Goal: Book appointment/travel/reservation

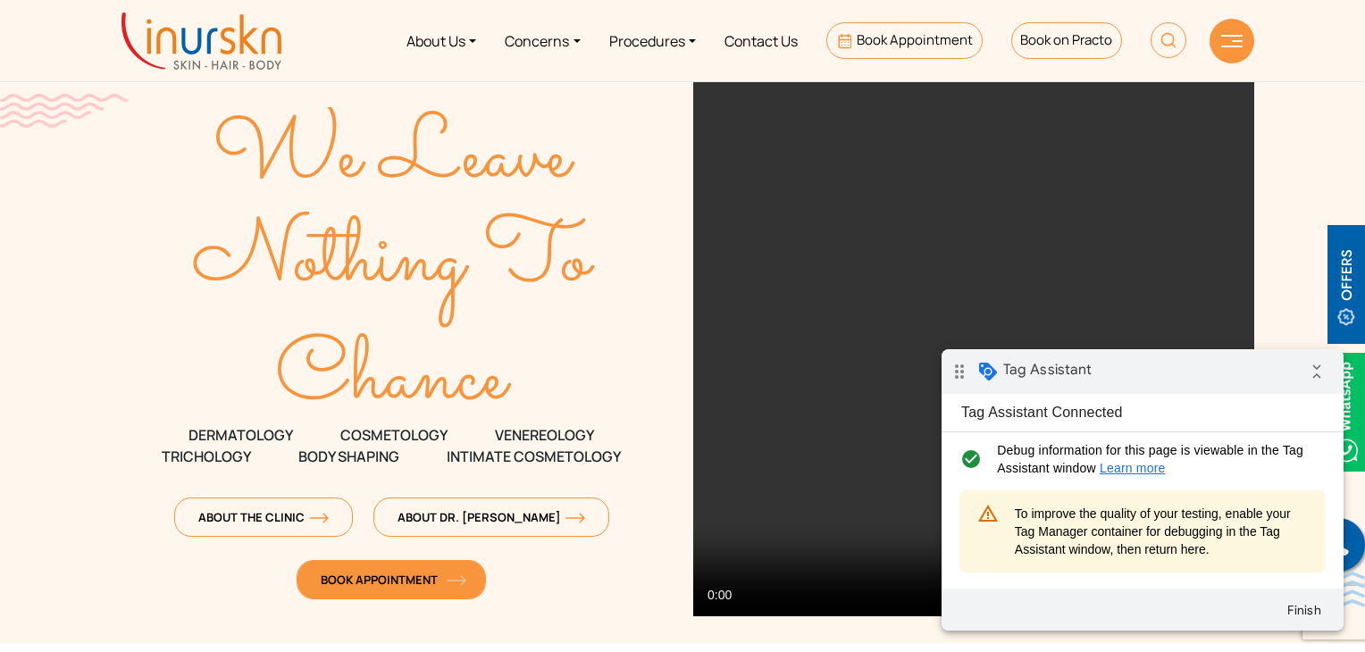
click at [415, 575] on span "Book Appointment" at bounding box center [391, 580] width 141 height 16
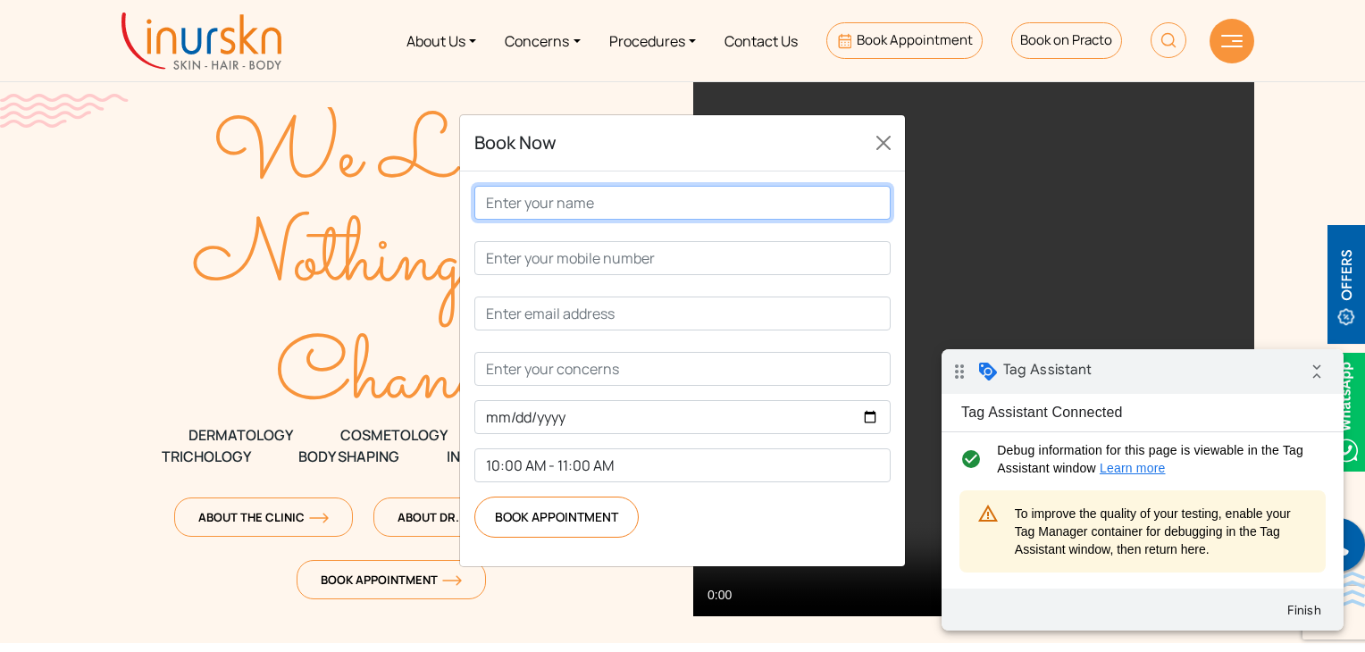
click at [599, 220] on input "Contact form" at bounding box center [682, 203] width 416 height 34
type input "test"
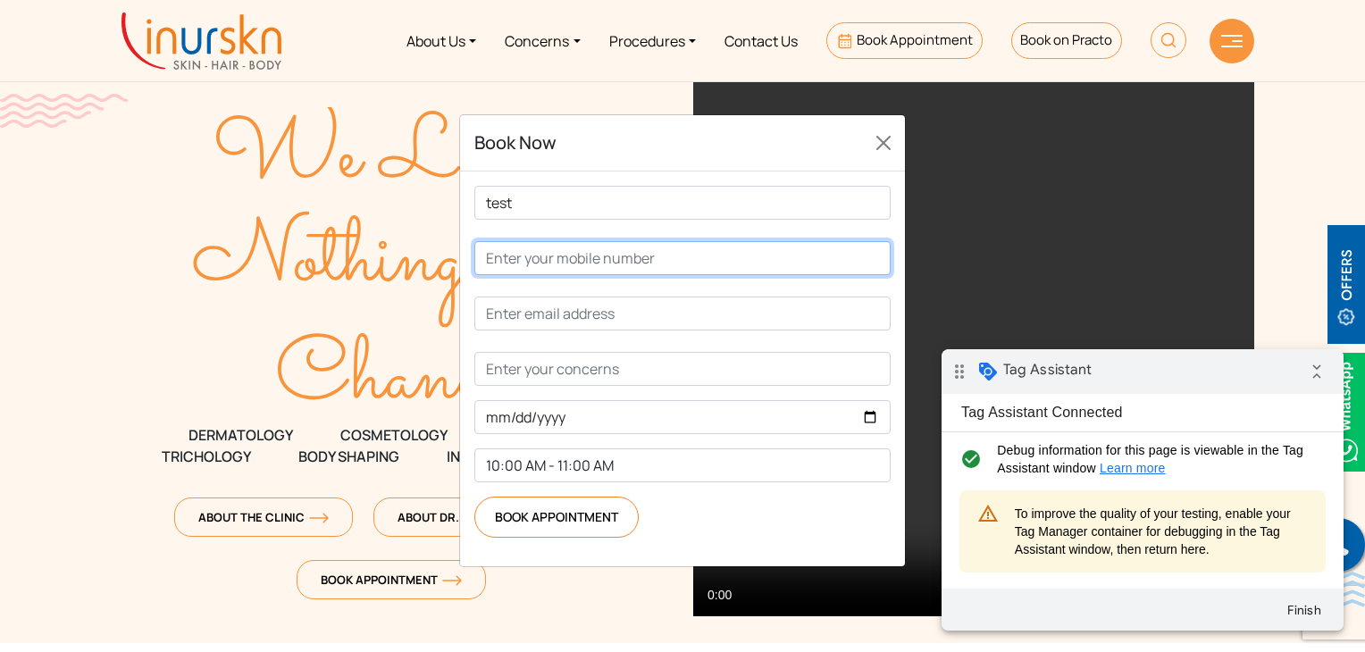
click at [594, 275] on input "Contact form" at bounding box center [682, 258] width 416 height 34
type input "9999999999"
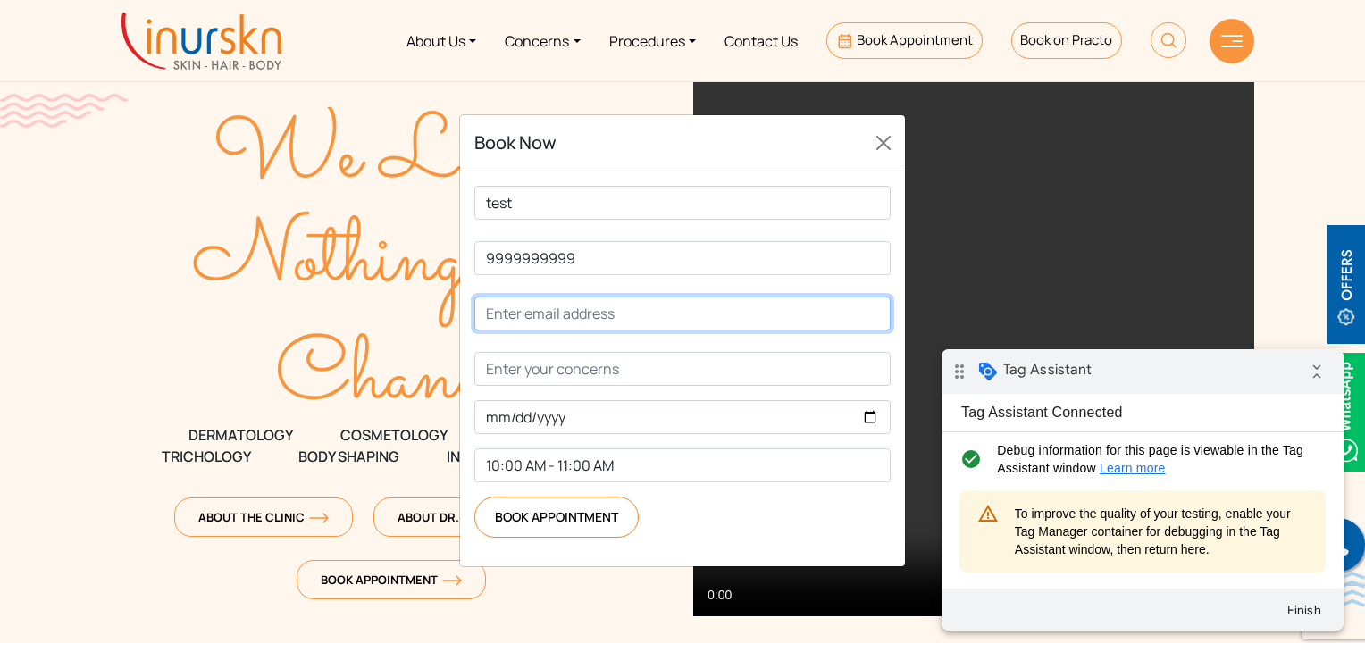
click at [575, 331] on input "Contact form" at bounding box center [682, 314] width 416 height 34
type input "sheldon.m@tidal7.asia"
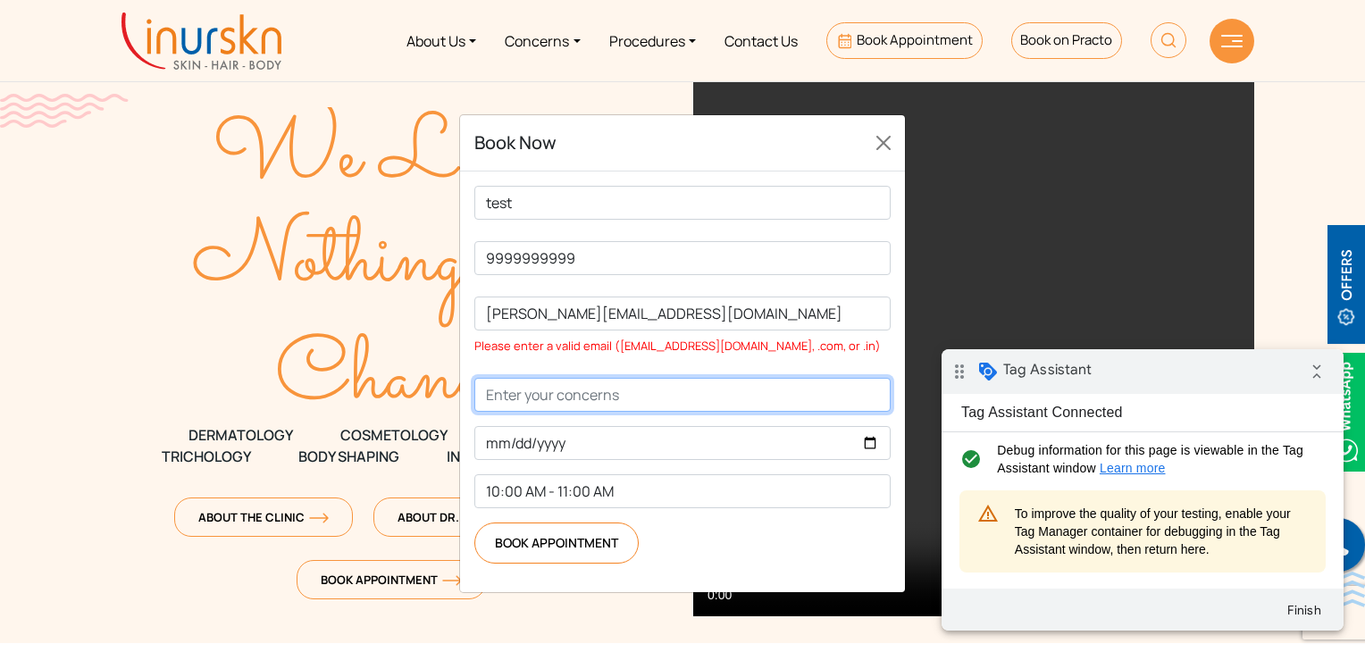
click at [552, 412] on input "Contact form" at bounding box center [682, 395] width 416 height 34
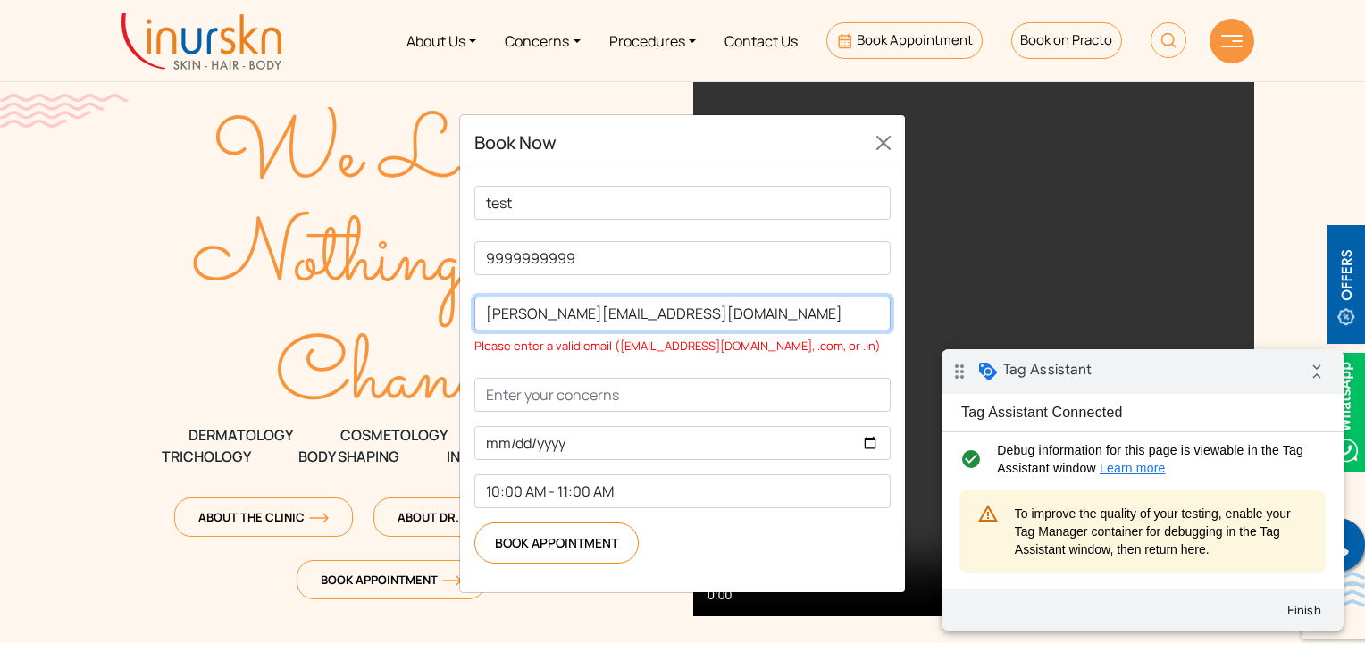
click at [671, 331] on input "sheldon.m@tidal7.asia" at bounding box center [682, 314] width 416 height 34
click at [671, 331] on input "Contact form" at bounding box center [682, 314] width 416 height 34
type input "test@test.com"
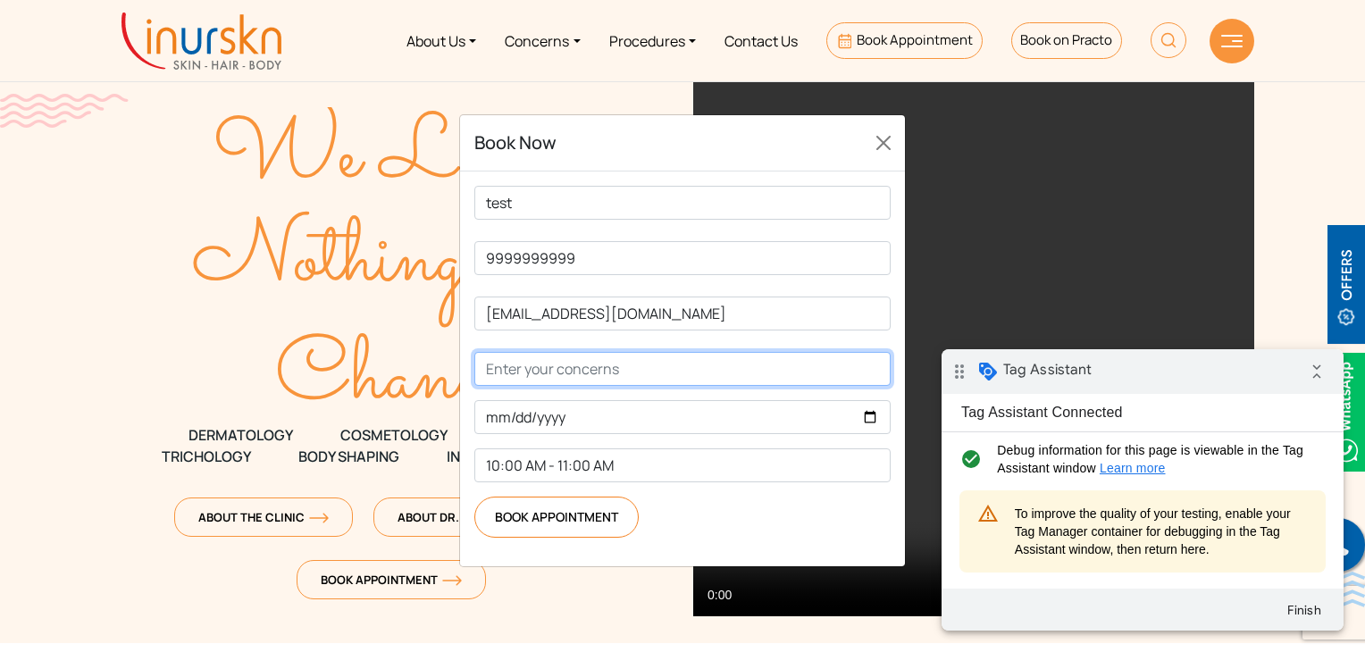
click at [605, 386] on input "Contact form" at bounding box center [682, 369] width 416 height 34
type input "test"
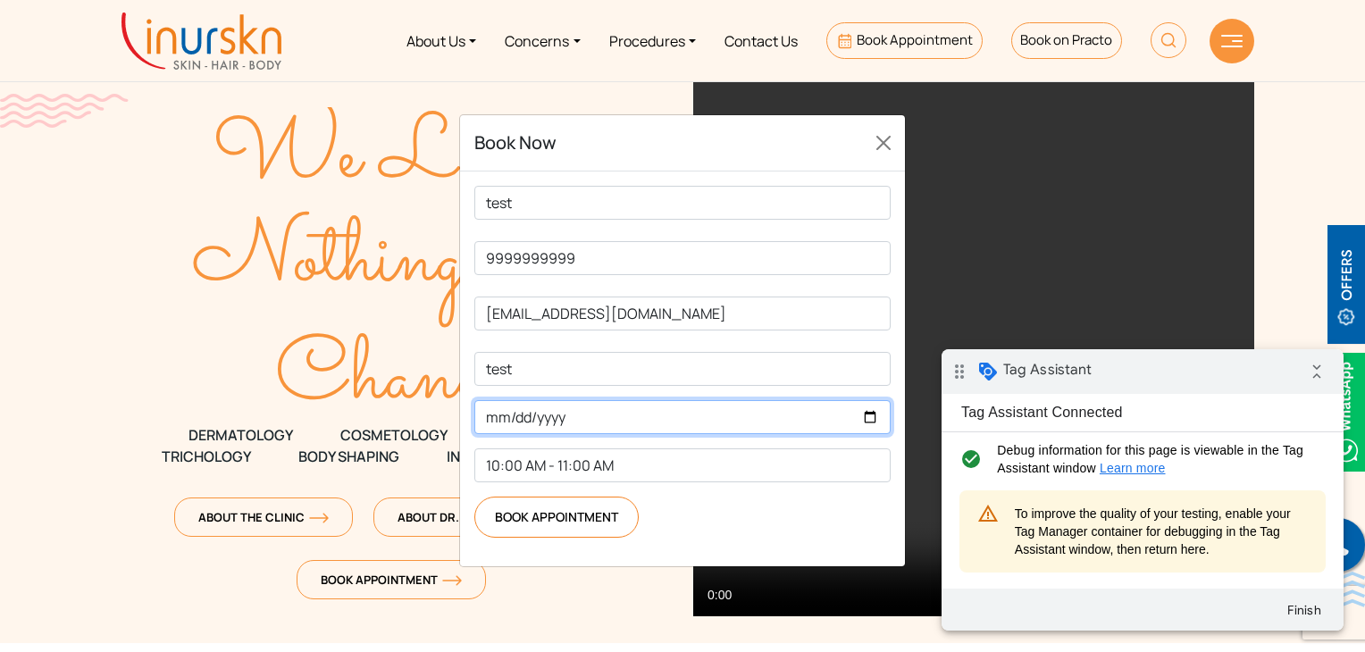
click at [584, 434] on input "Contact form" at bounding box center [682, 417] width 416 height 34
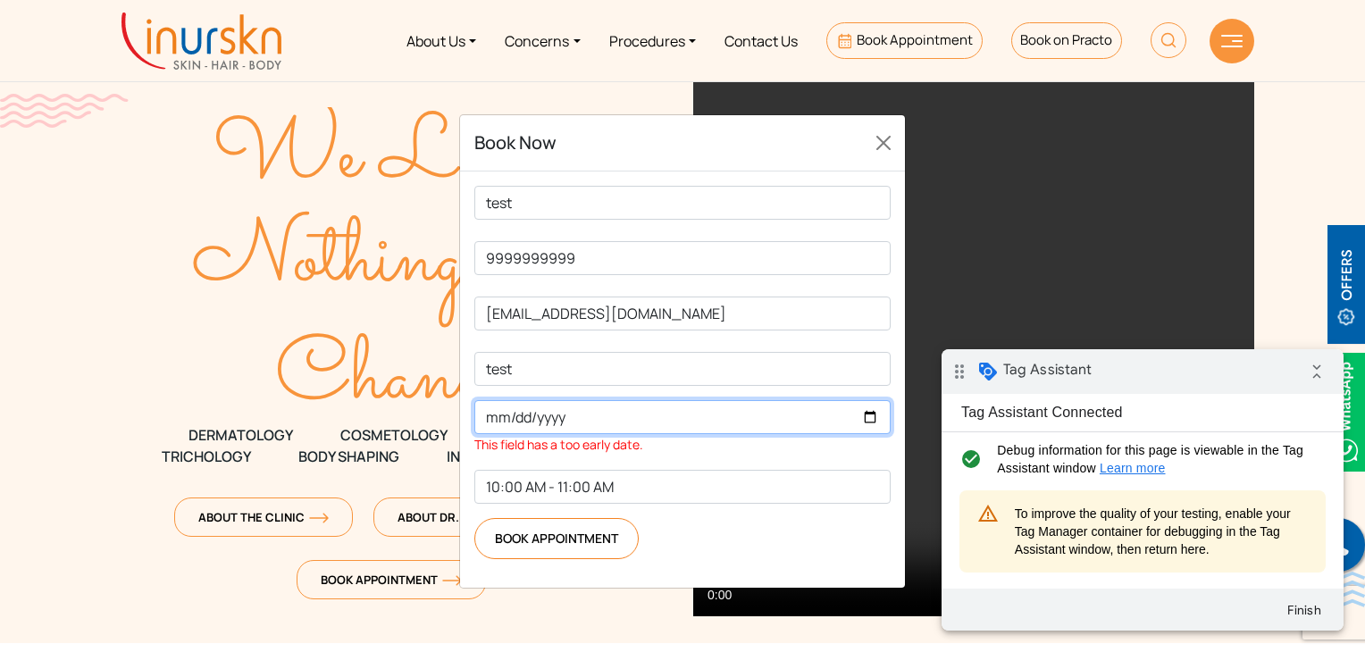
click at [877, 434] on input "1212-02-11" at bounding box center [682, 417] width 416 height 34
type input "2025-10-11"
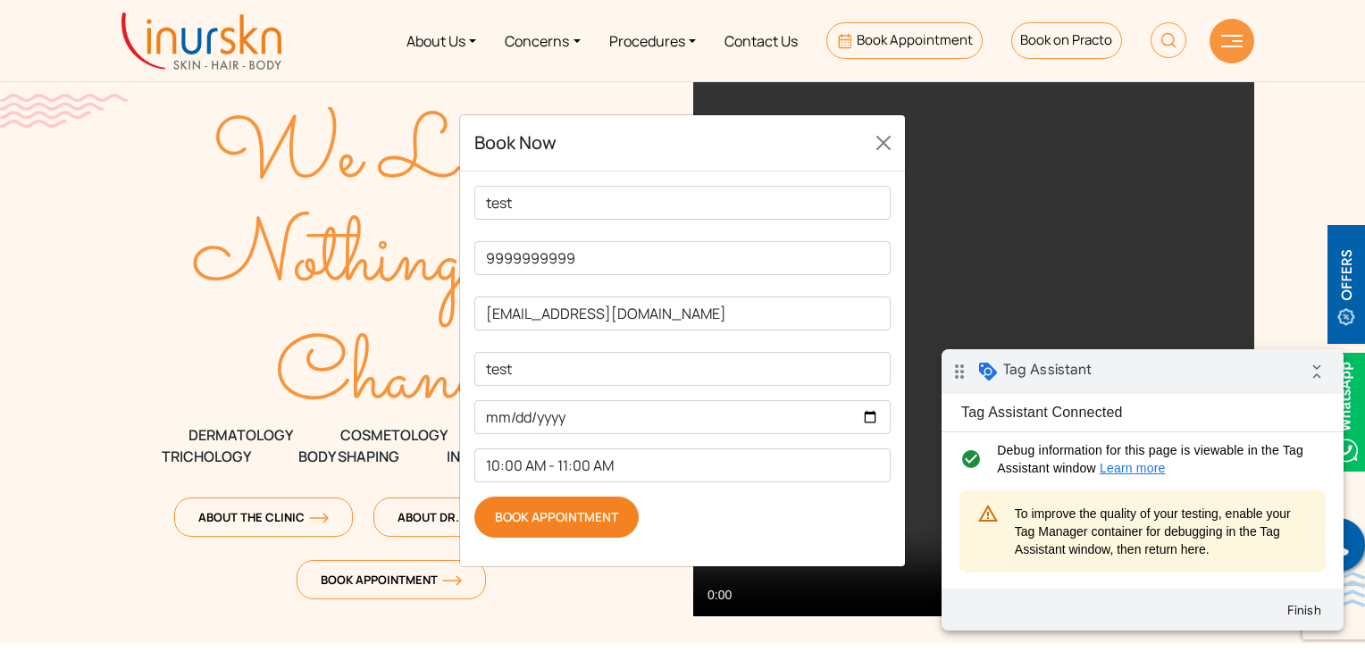
click at [591, 538] on input "Book Appointment" at bounding box center [556, 517] width 164 height 41
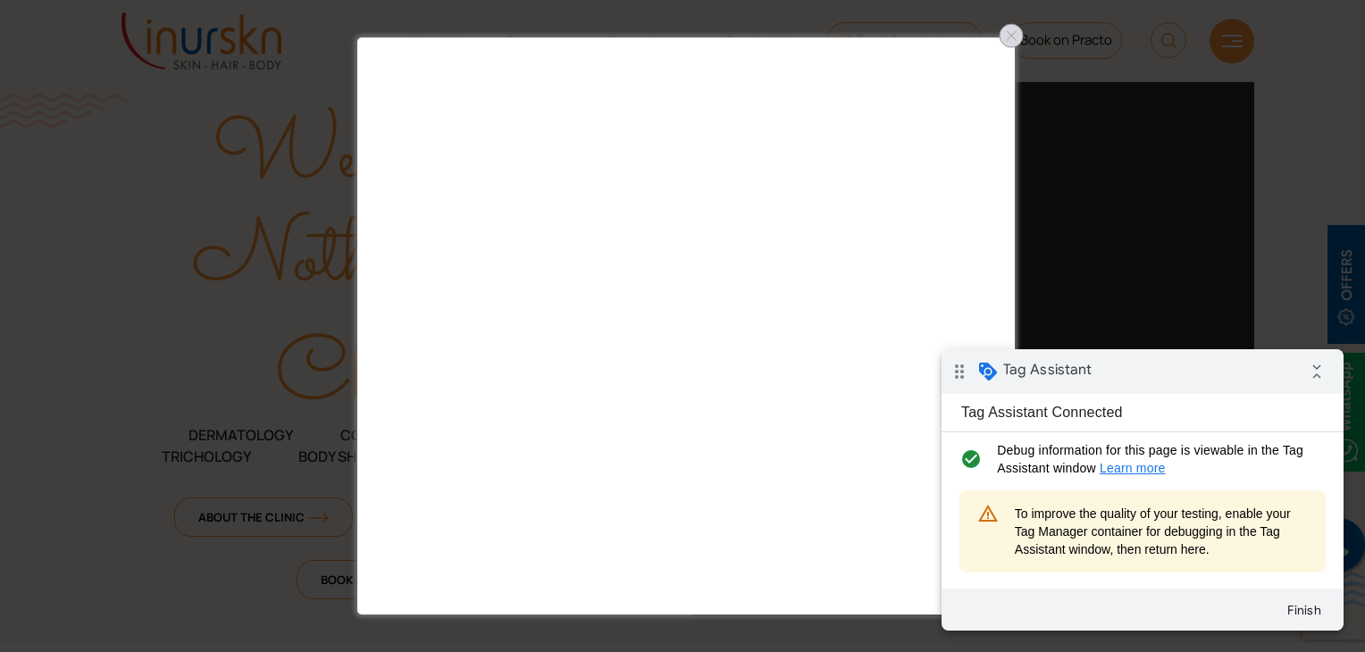
click at [1010, 37] on div at bounding box center [1011, 35] width 29 height 29
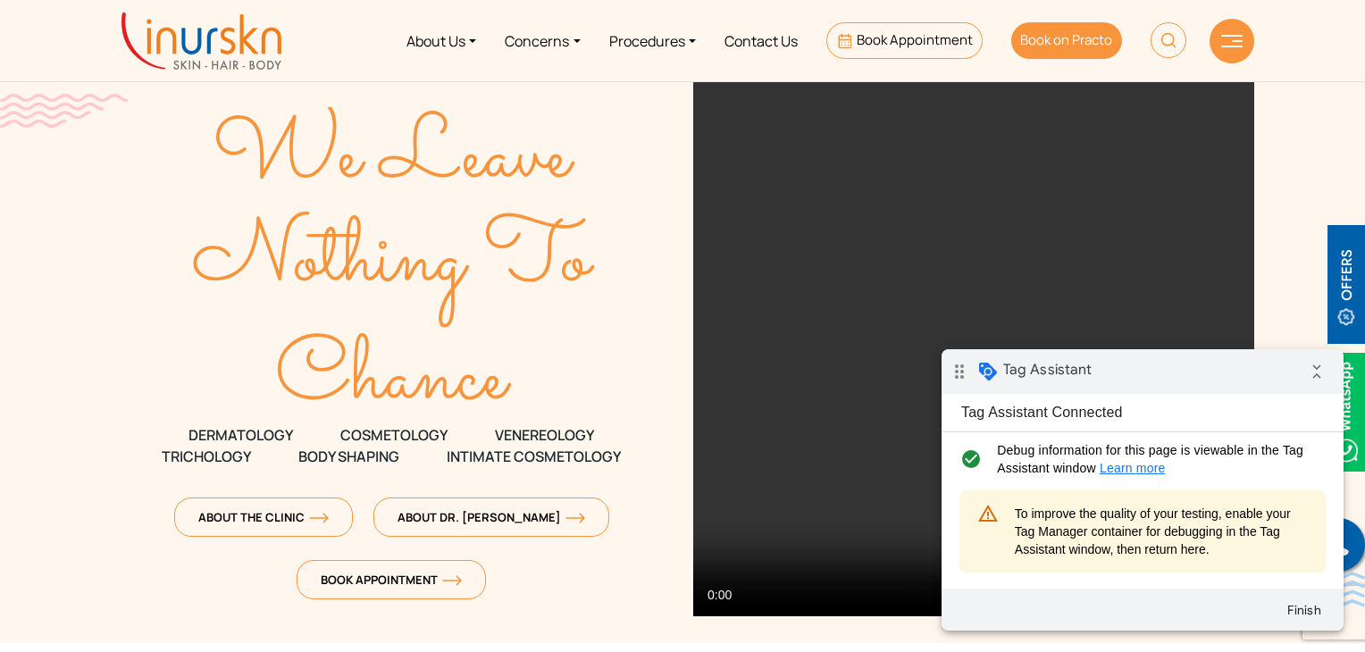
click at [1040, 54] on link "Book on Practo" at bounding box center [1066, 40] width 111 height 37
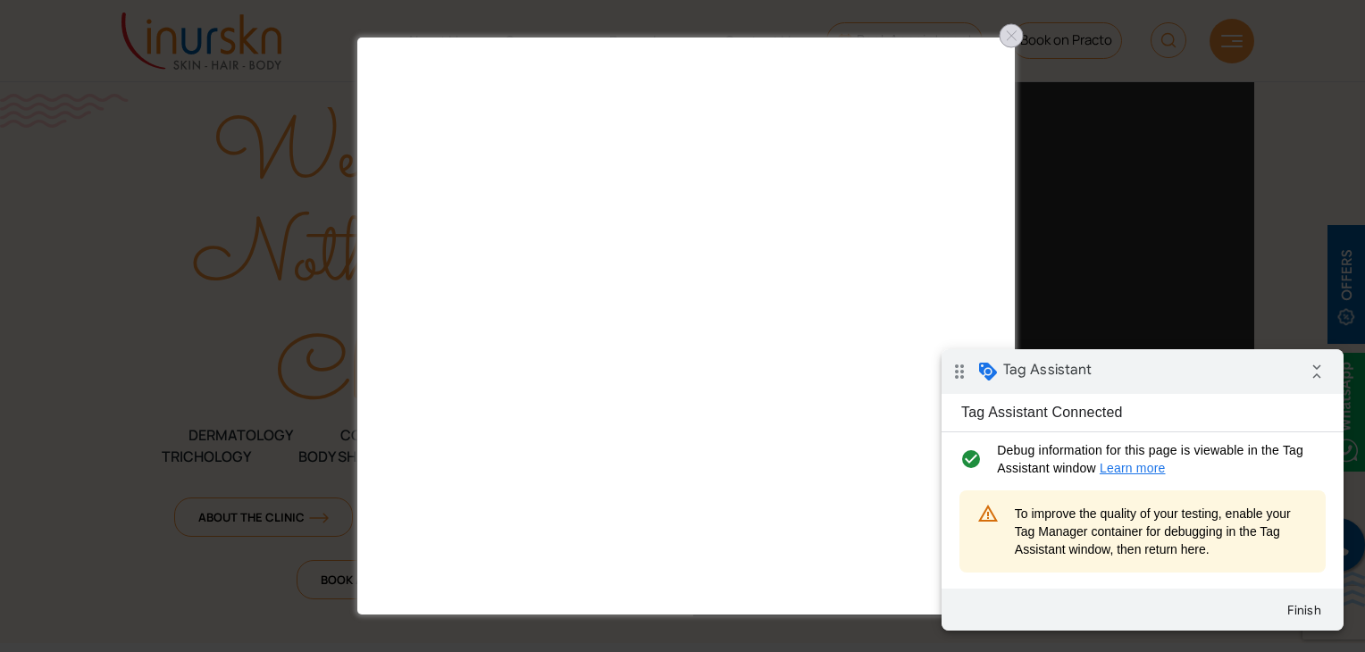
click at [1020, 30] on div at bounding box center [1011, 35] width 29 height 29
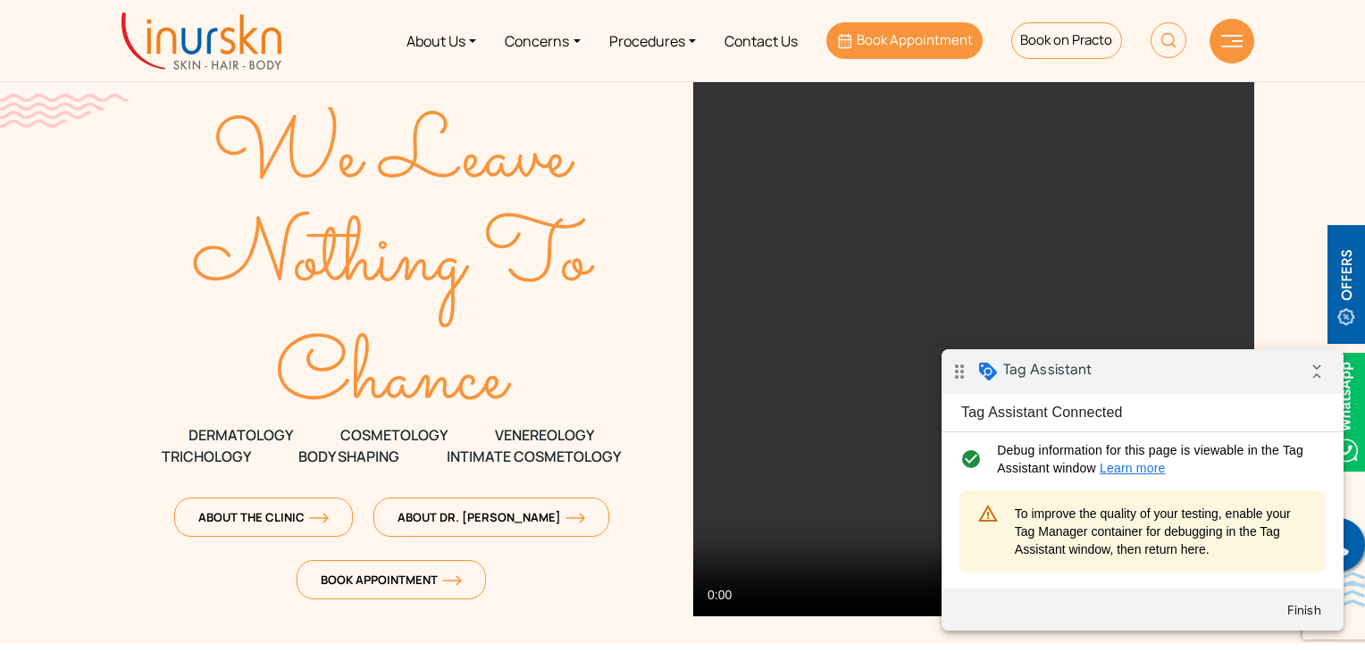
click at [954, 38] on span "Book Appointment" at bounding box center [915, 39] width 116 height 19
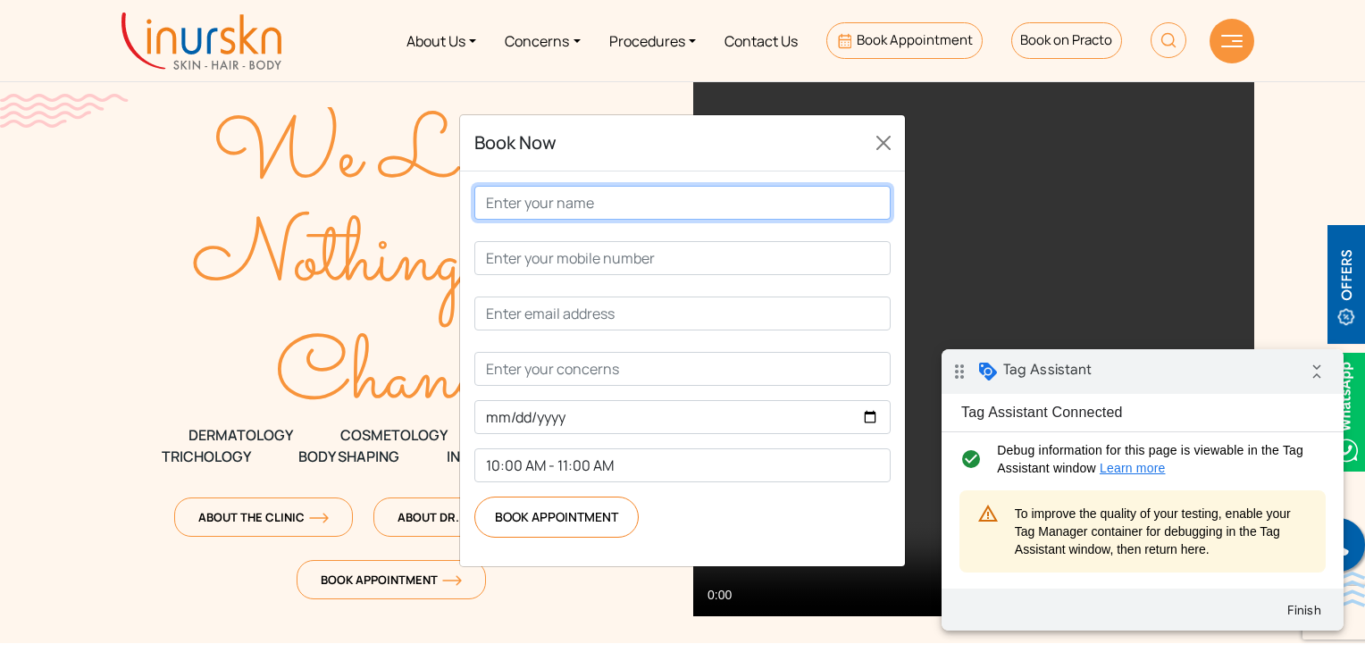
click at [696, 220] on input "Contact form" at bounding box center [682, 203] width 416 height 34
type input "TEST"
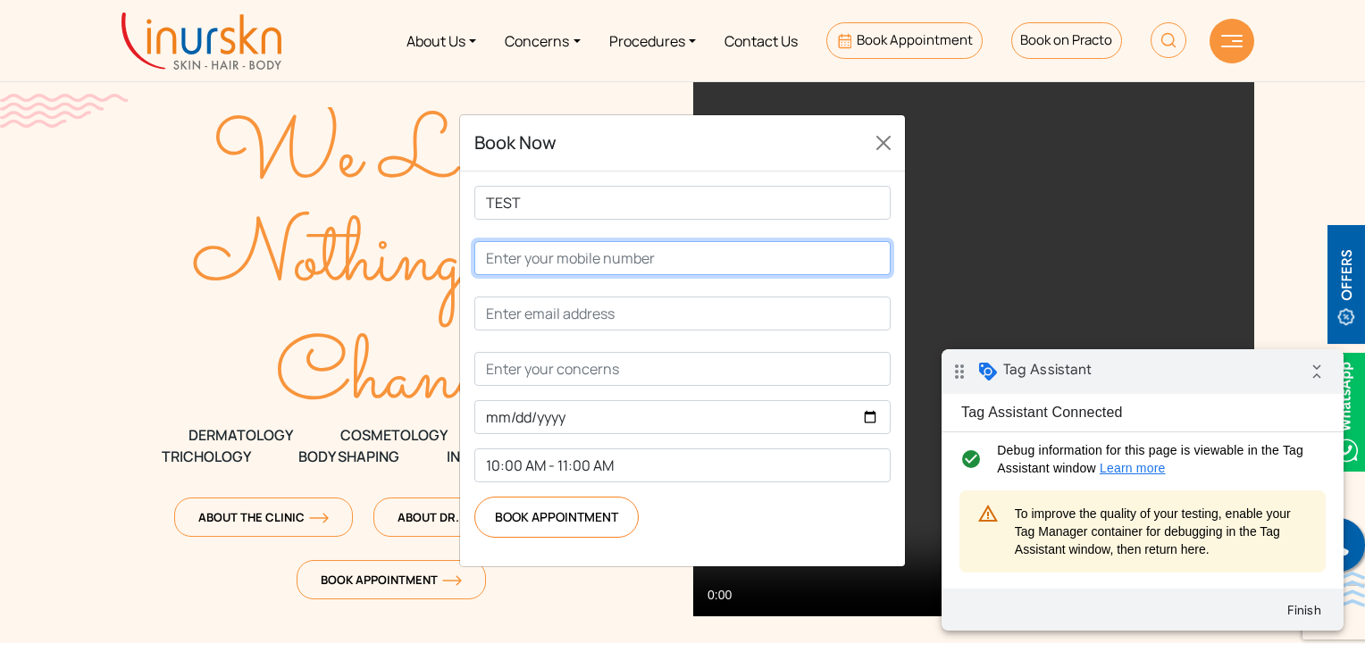
click at [638, 275] on input "Contact form" at bounding box center [682, 258] width 416 height 34
type input "9999999999"
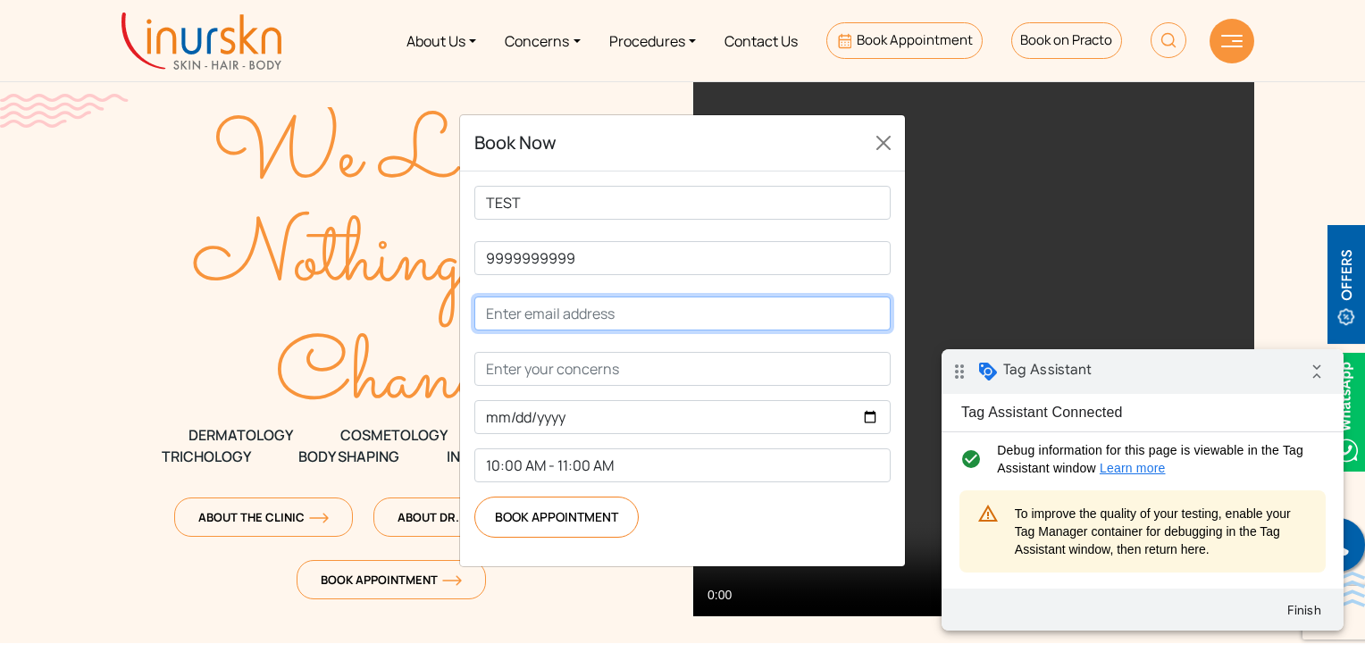
click at [566, 331] on input "Contact form" at bounding box center [682, 314] width 416 height 34
type input "test@test.com"
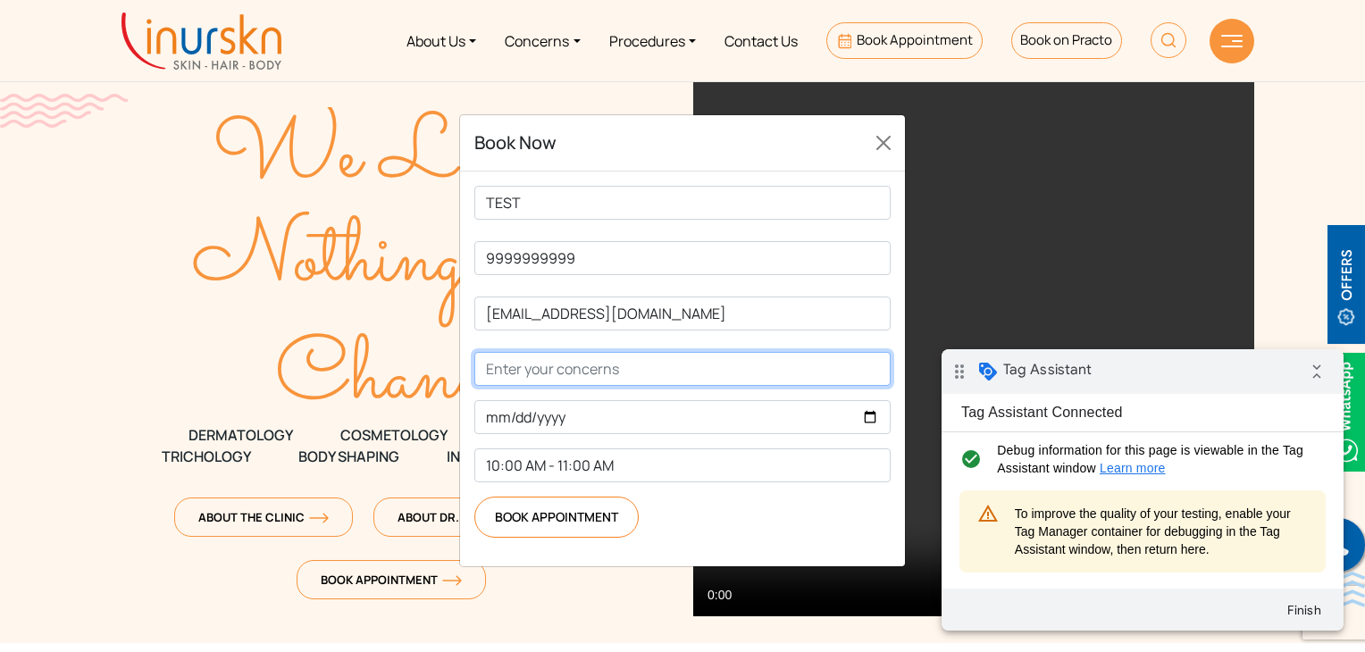
click at [547, 386] on input "Contact form" at bounding box center [682, 369] width 416 height 34
type input "test"
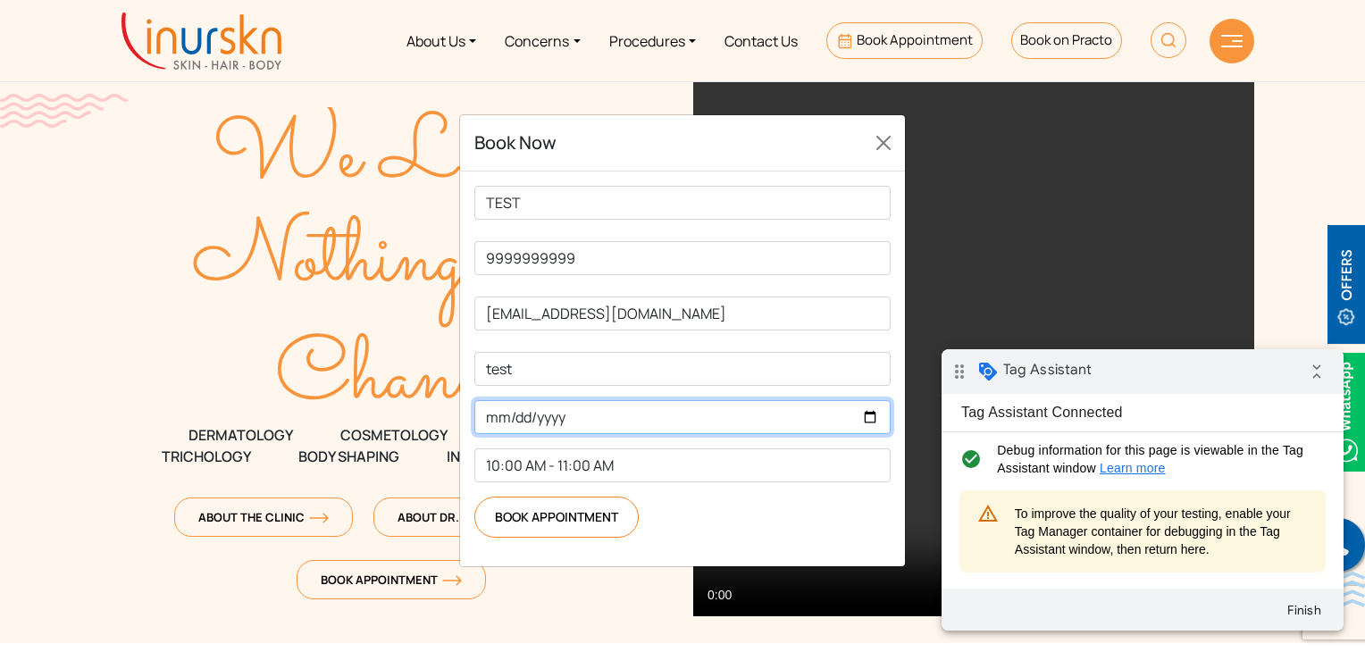
click at [589, 434] on input "Contact form" at bounding box center [682, 417] width 416 height 34
click at [871, 434] on input "Contact form" at bounding box center [682, 417] width 416 height 34
type input "2025-10-11"
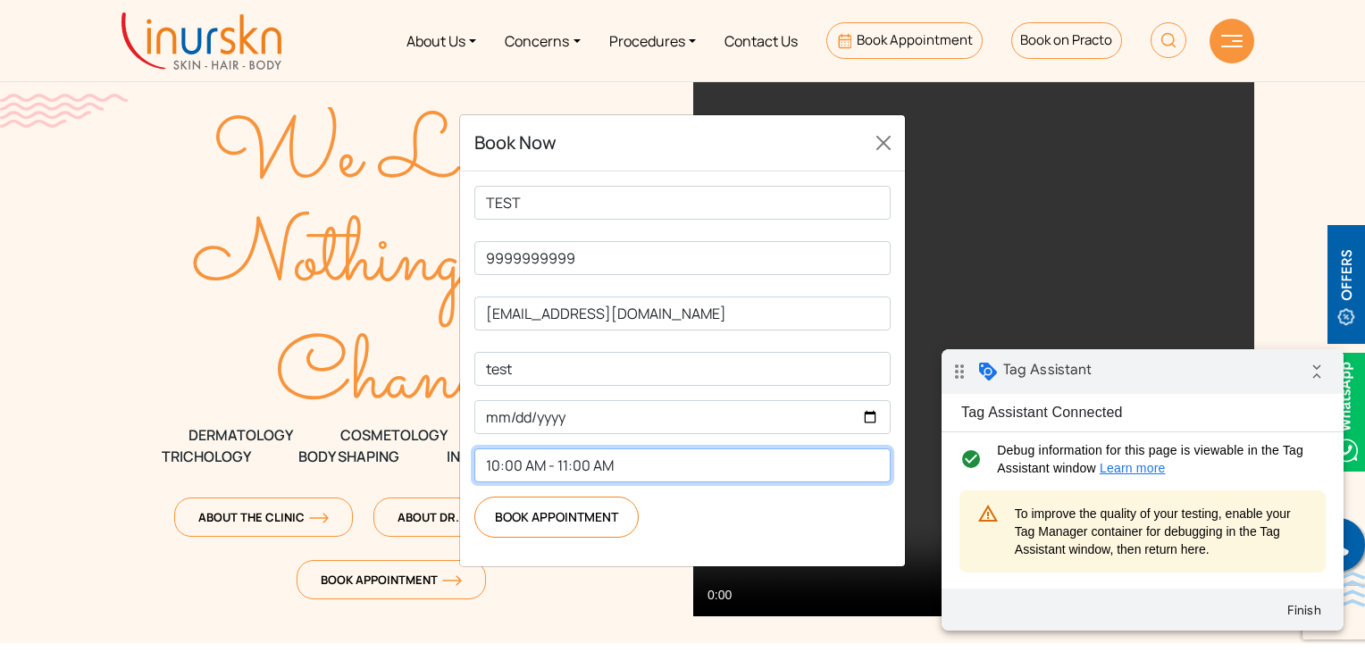
click at [608, 483] on select "10:00 AM - 11:00 AM 11:00 AM - 12:00 PM 12:00 PM - 1:00 PM 2:00 PM - 3:00 PM 3:…" at bounding box center [682, 466] width 416 height 34
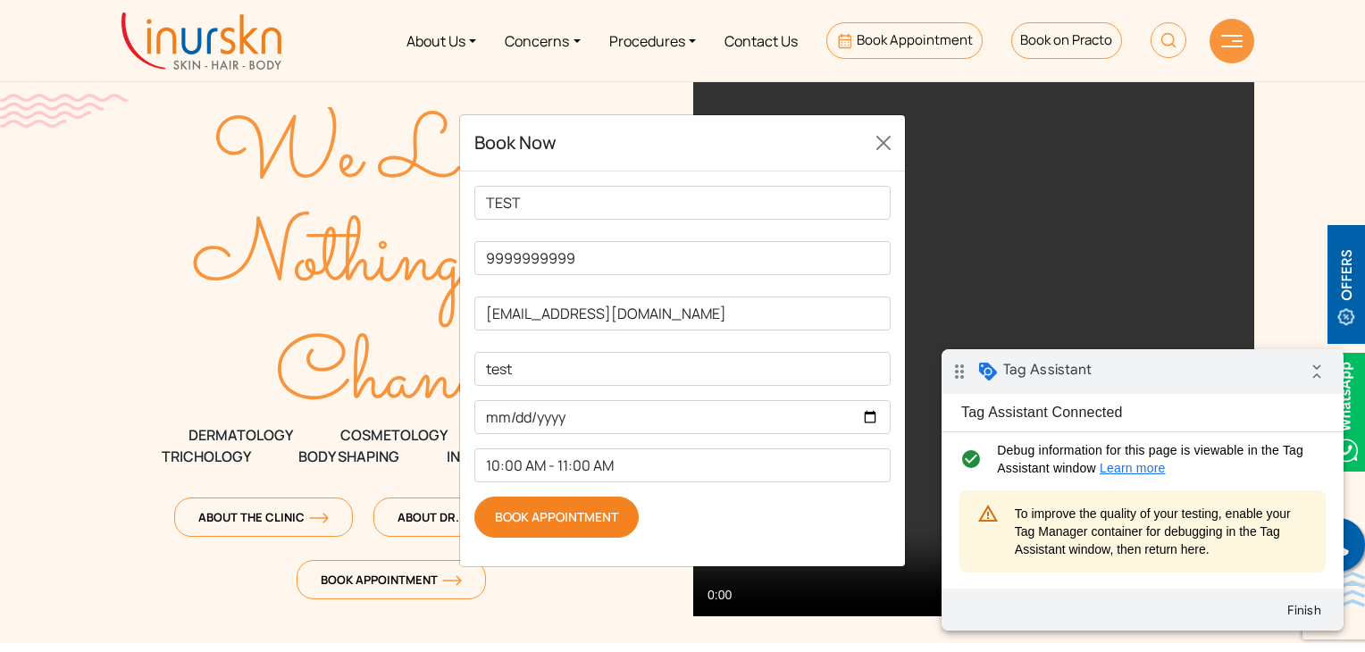
click at [590, 538] on input "Book Appointment" at bounding box center [556, 517] width 164 height 41
